Goal: Complete application form

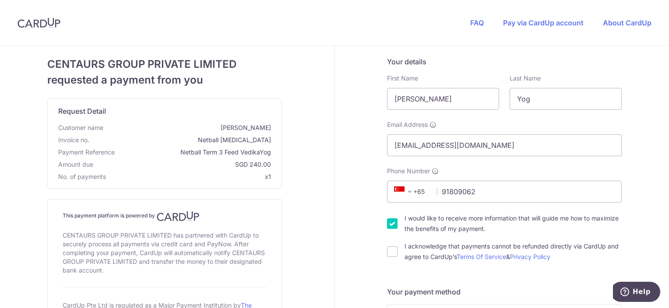
type input "91809062"
click at [387, 224] on input "I would like to receive more information that will guide me how to maximize the…" at bounding box center [392, 223] width 11 height 11
checkbox input "false"
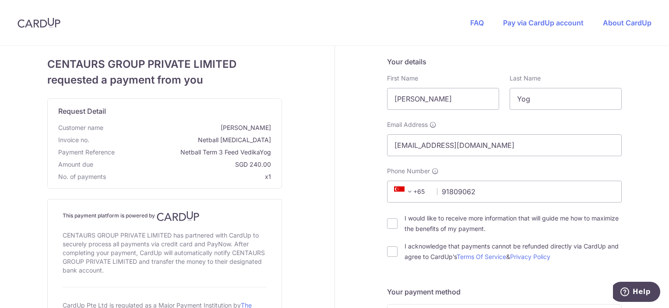
click at [387, 257] on div "I acknowledge that payments cannot be refunded directly via CardUp and agree to…" at bounding box center [504, 251] width 235 height 21
click at [390, 249] on input "I acknowledge that payments cannot be refunded directly via CardUp and agree to…" at bounding box center [392, 251] width 11 height 11
checkbox input "true"
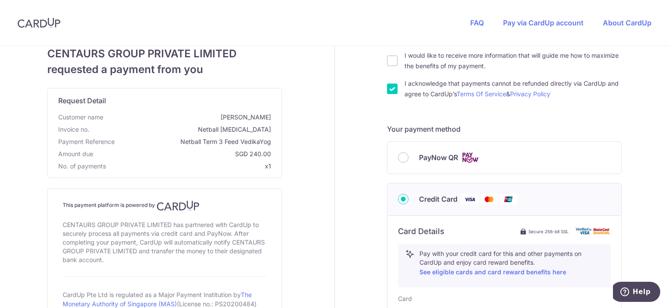
scroll to position [163, 0]
